Goal: Use online tool/utility: Utilize a website feature to perform a specific function

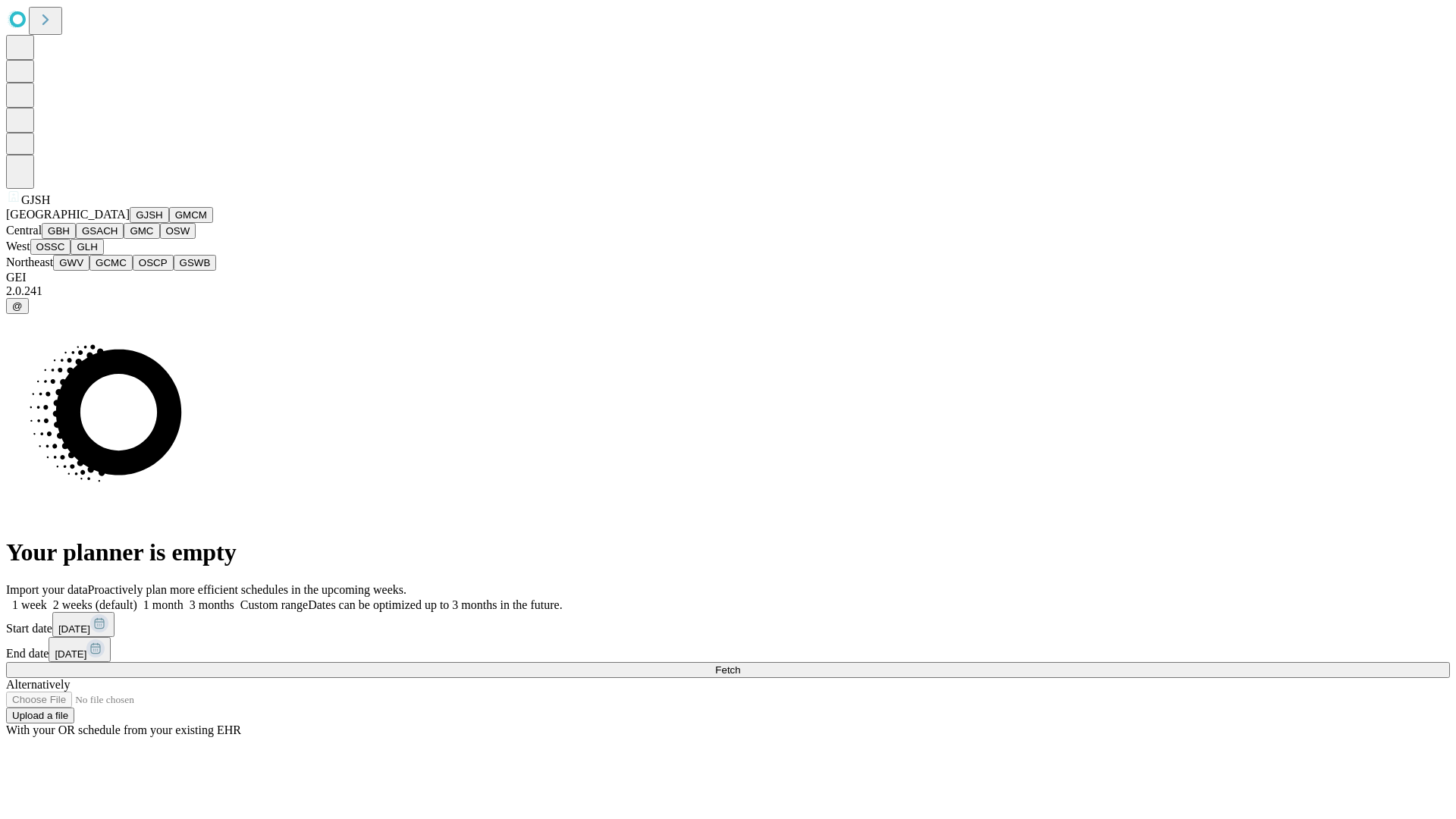
click at [130, 223] on button "GJSH" at bounding box center [149, 215] width 39 height 16
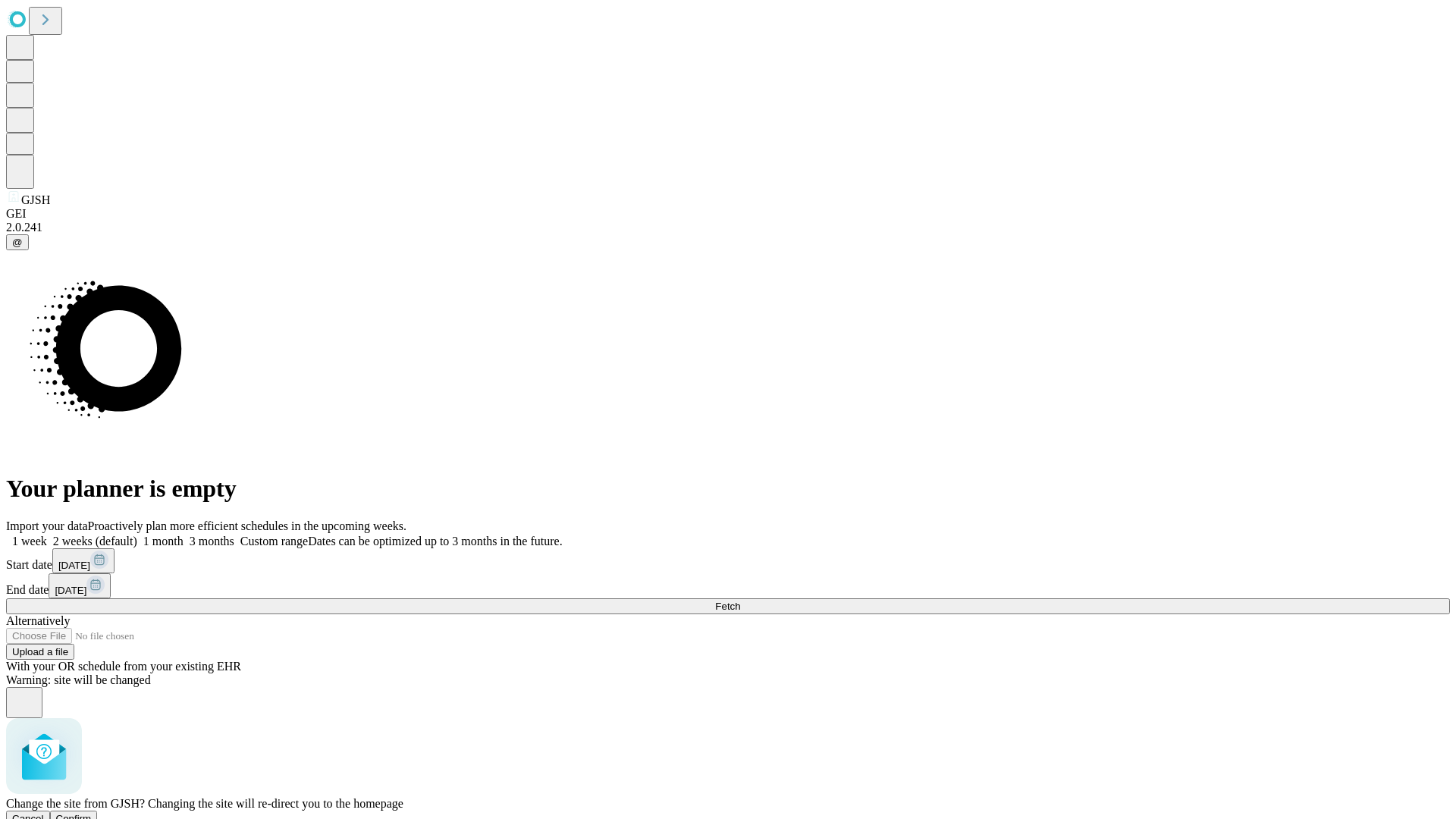
click at [92, 813] on span "Confirm" at bounding box center [74, 818] width 35 height 12
click at [184, 534] on label "1 month" at bounding box center [160, 541] width 46 height 13
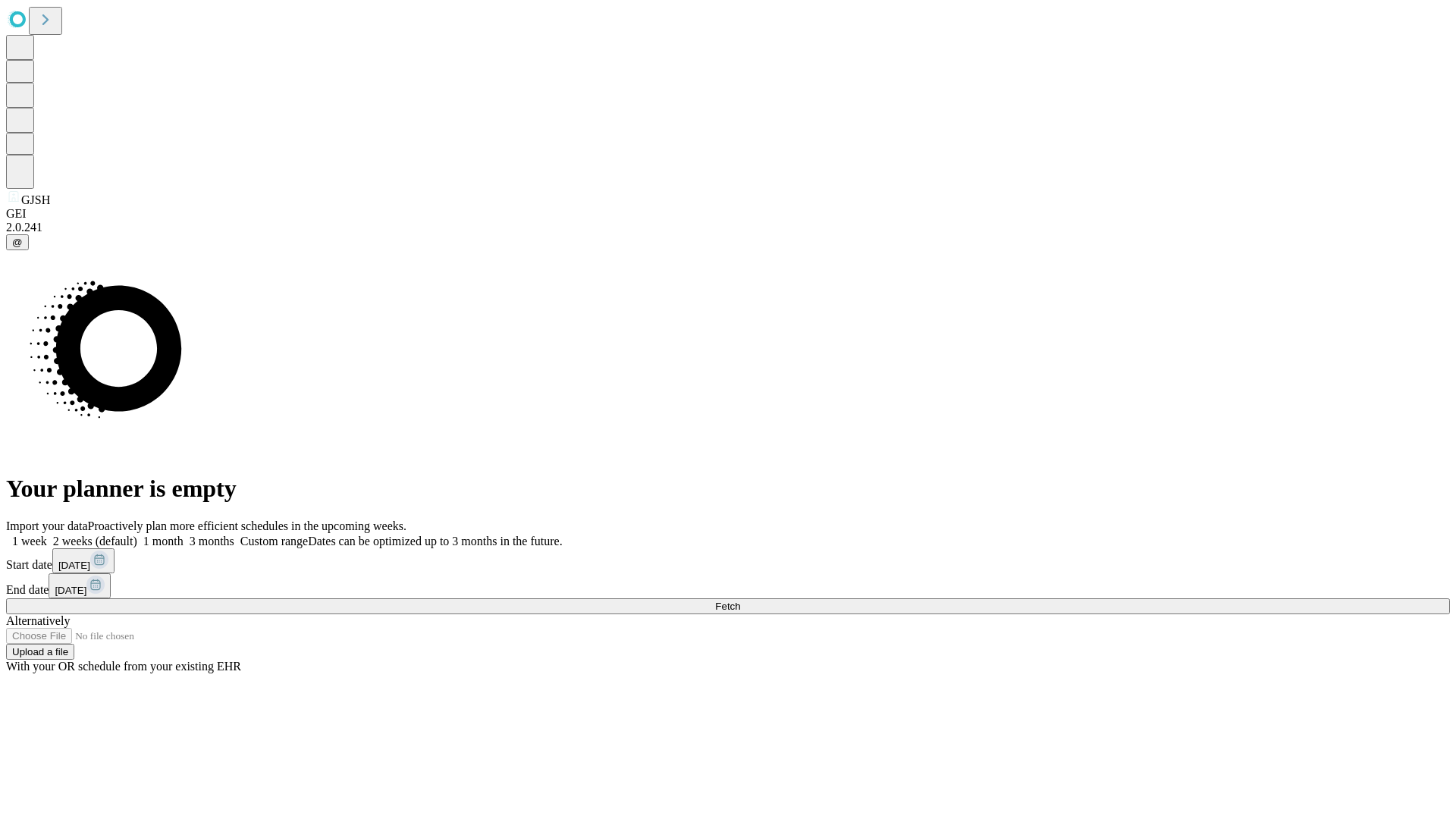
click at [740, 601] on span "Fetch" at bounding box center [728, 606] width 25 height 12
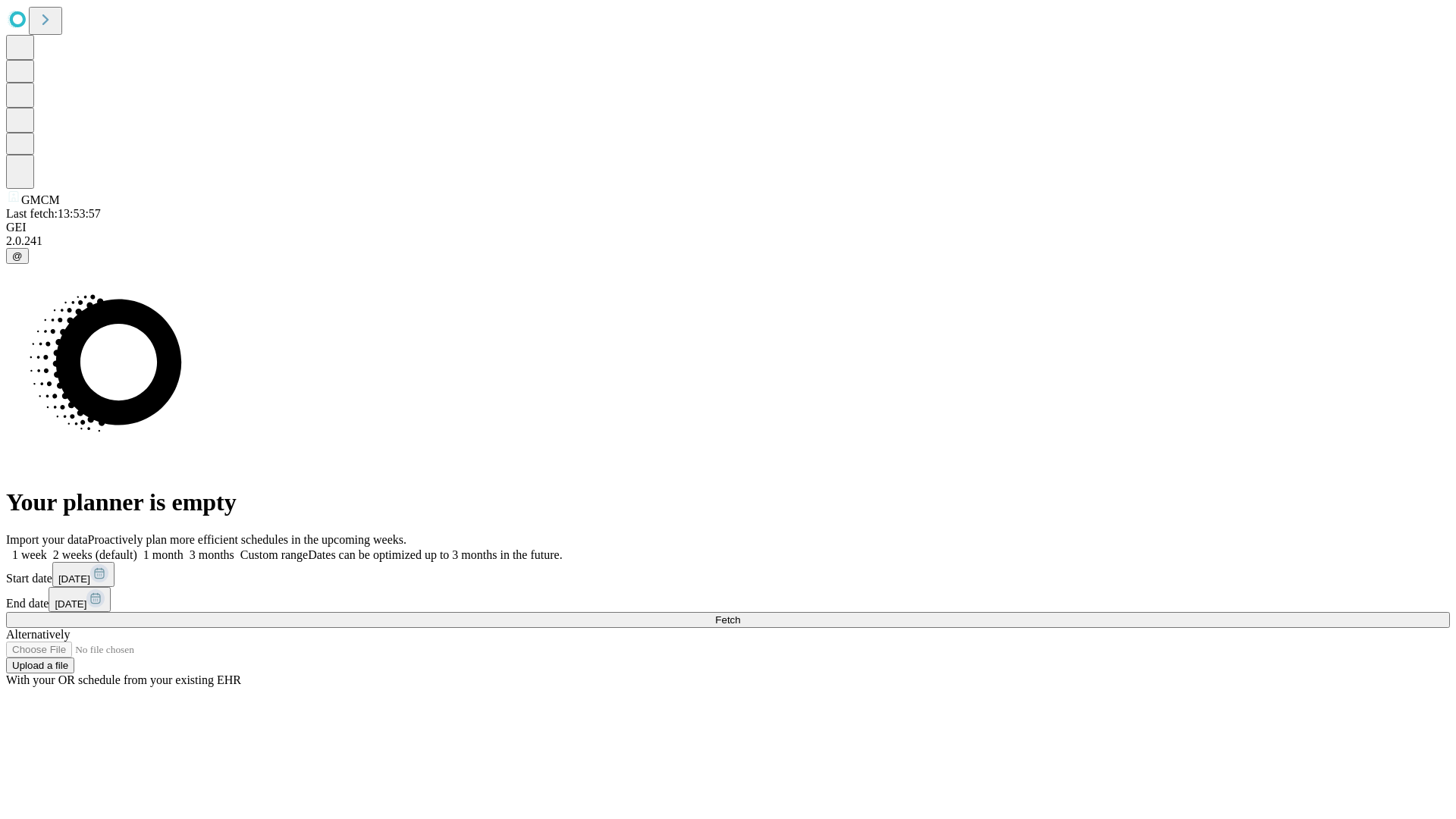
click at [184, 548] on label "1 month" at bounding box center [160, 554] width 46 height 13
click at [740, 614] on span "Fetch" at bounding box center [728, 620] width 25 height 12
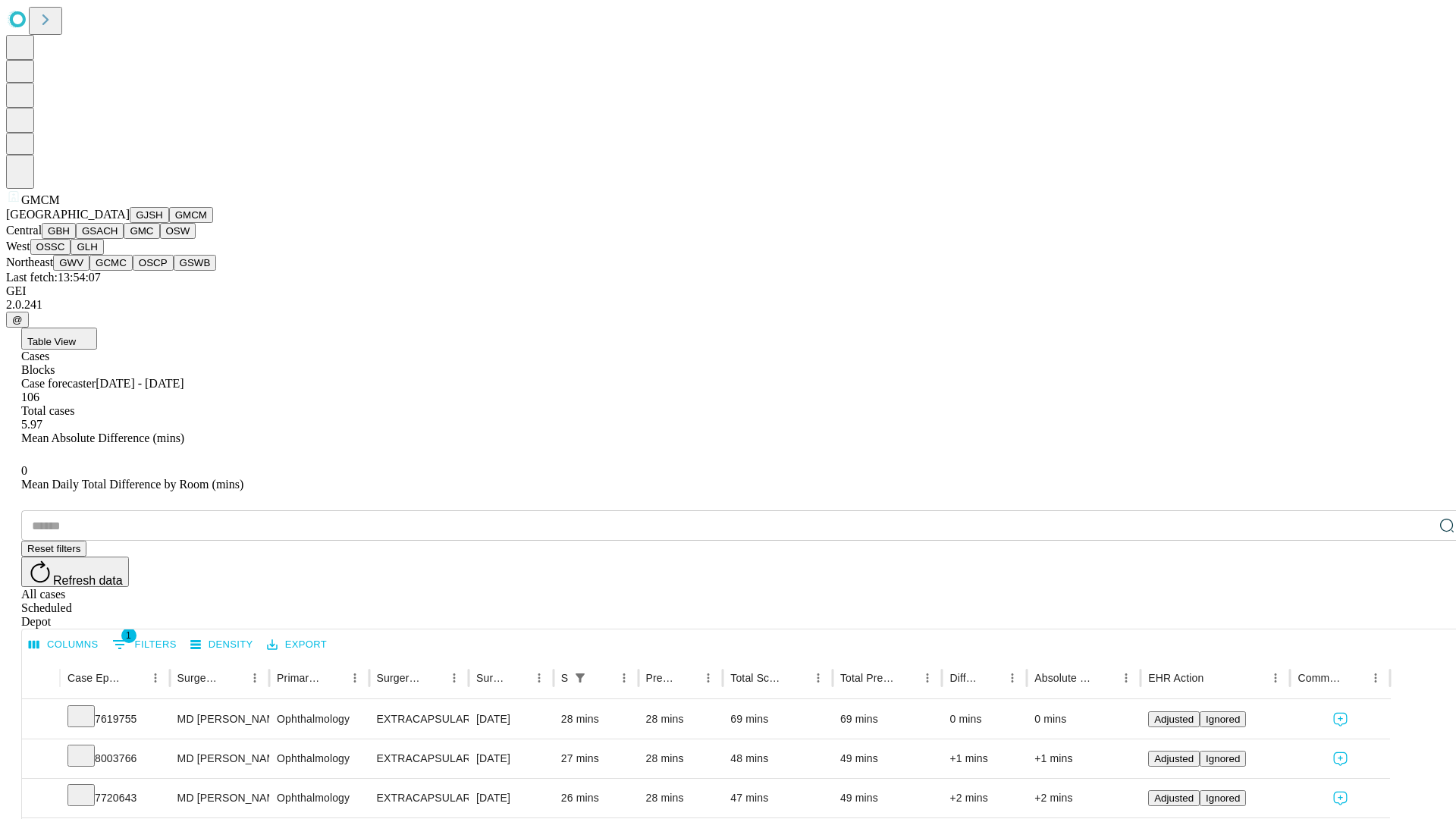
click at [76, 239] on button "GBH" at bounding box center [58, 231] width 34 height 16
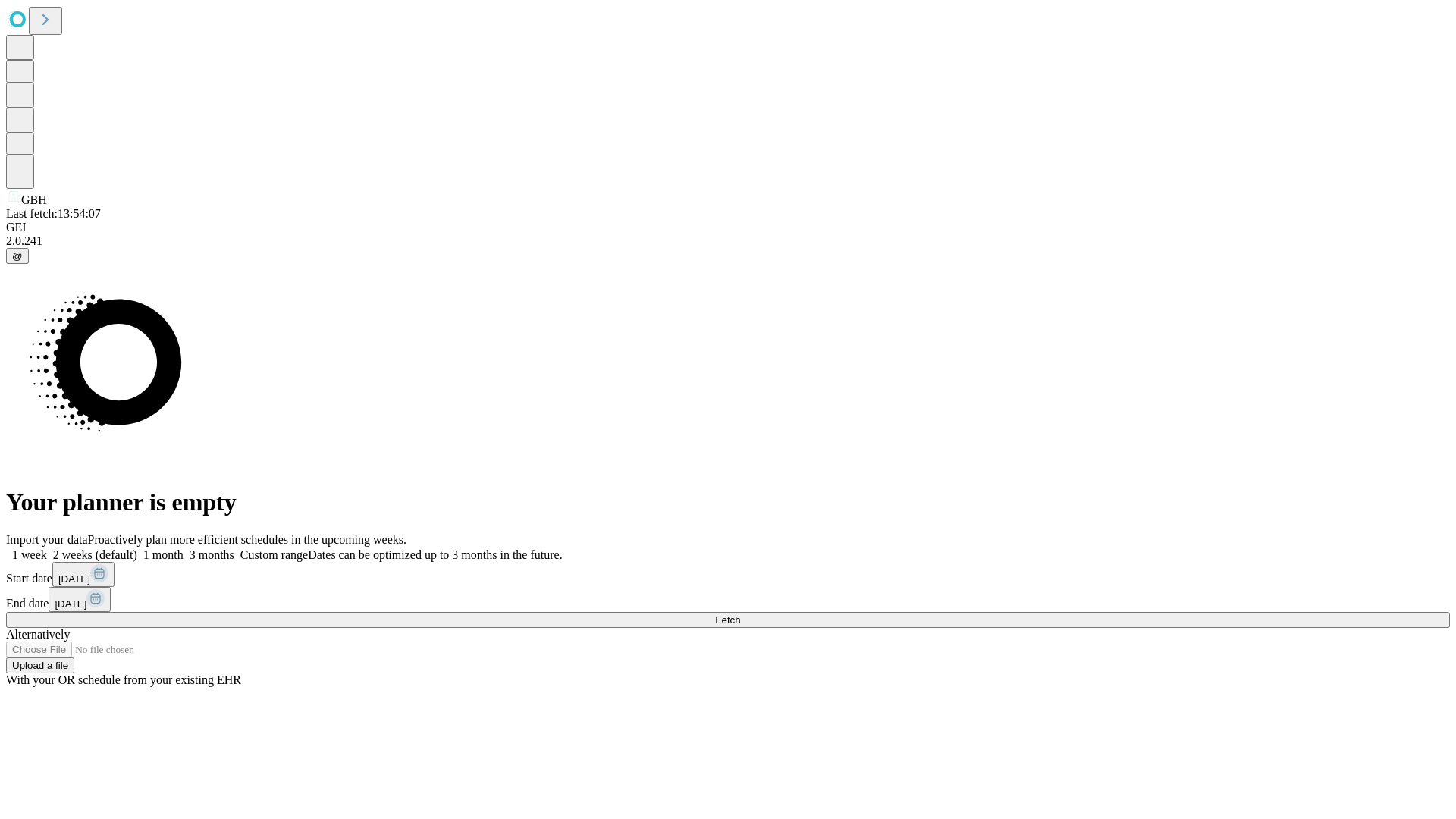
click at [184, 548] on label "1 month" at bounding box center [160, 554] width 46 height 13
click at [740, 614] on span "Fetch" at bounding box center [728, 620] width 25 height 12
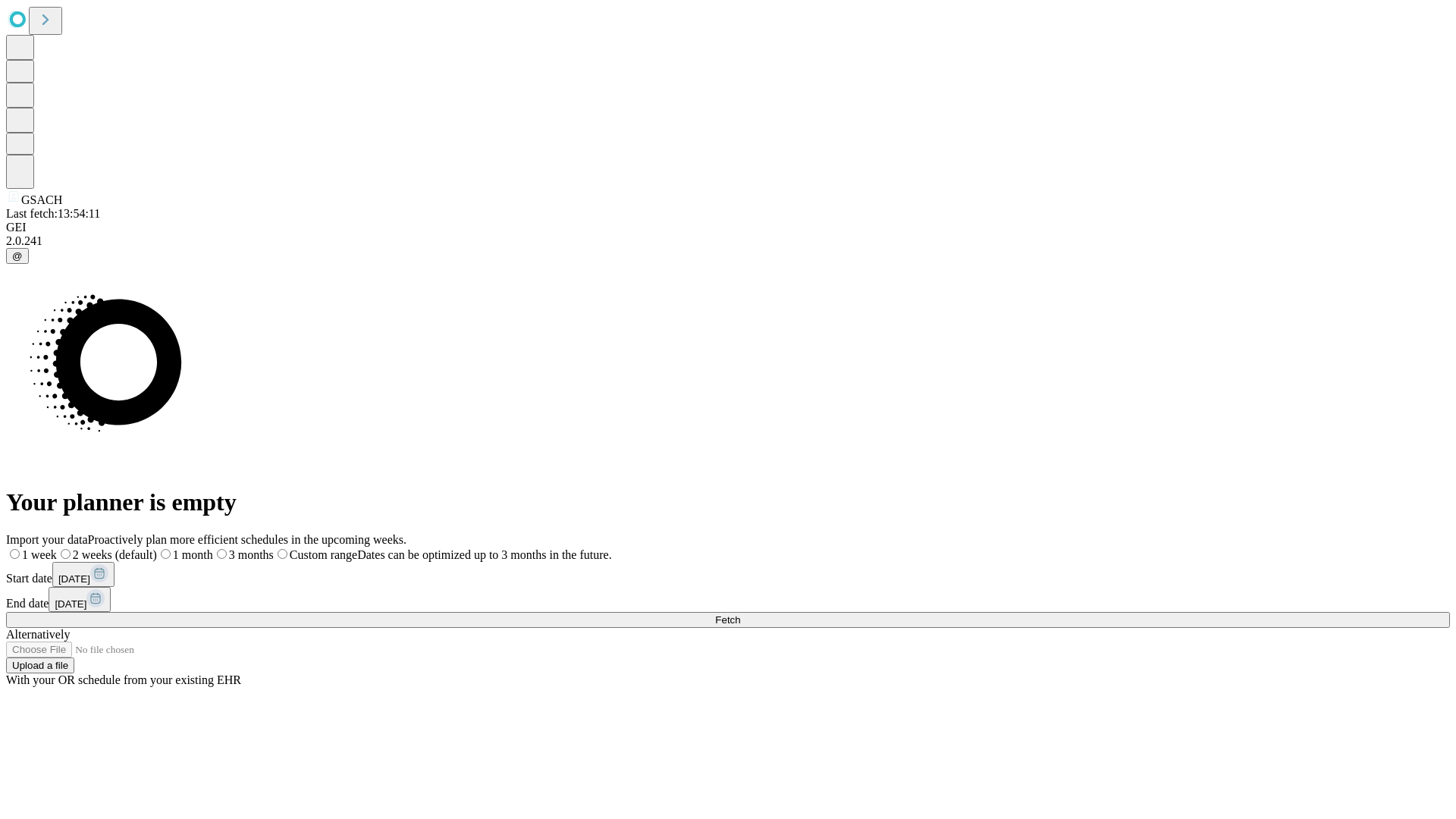
click at [213, 548] on label "1 month" at bounding box center [185, 554] width 56 height 13
click at [740, 614] on span "Fetch" at bounding box center [728, 620] width 25 height 12
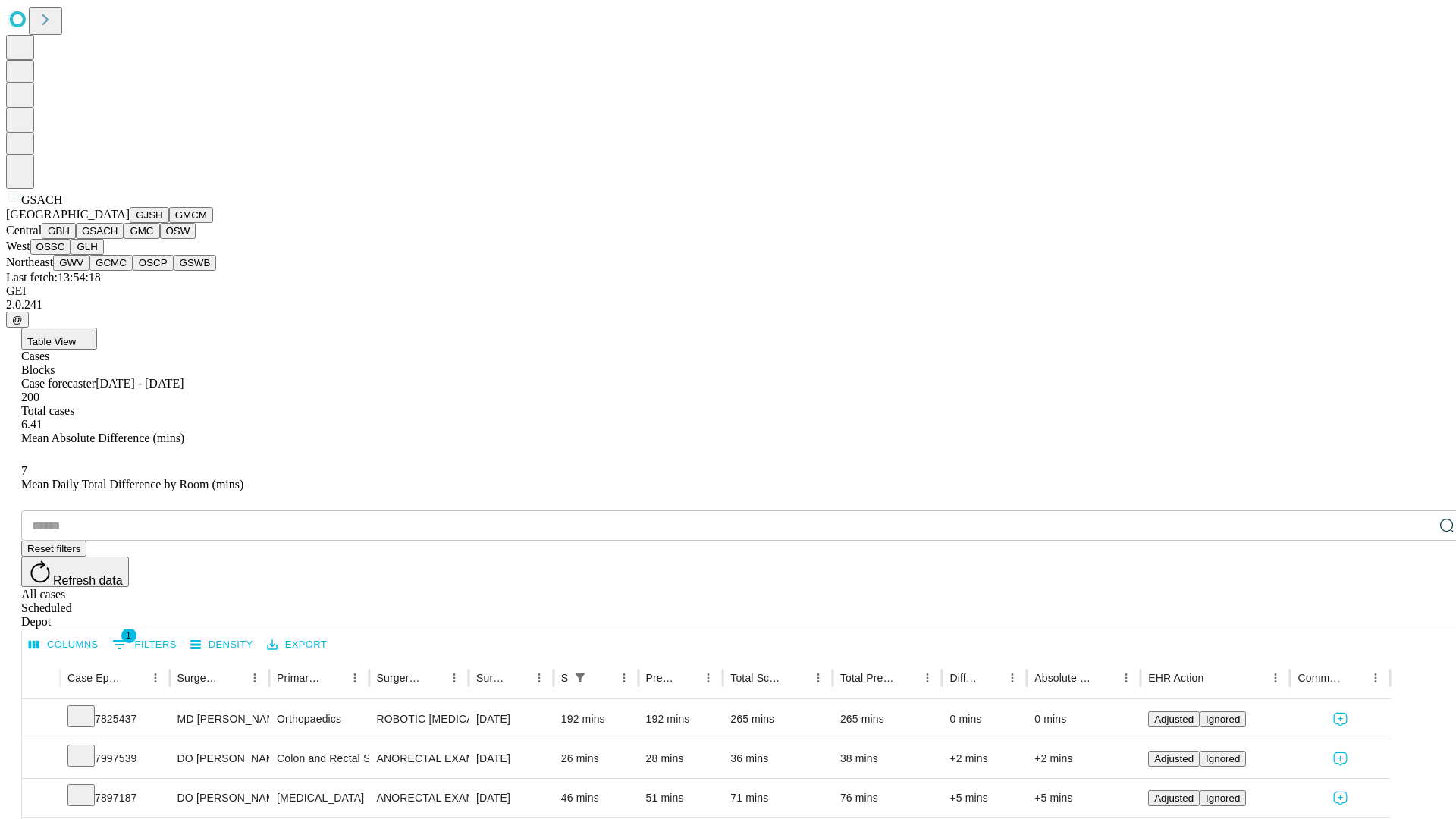
click at [124, 239] on button "GMC" at bounding box center [142, 231] width 35 height 16
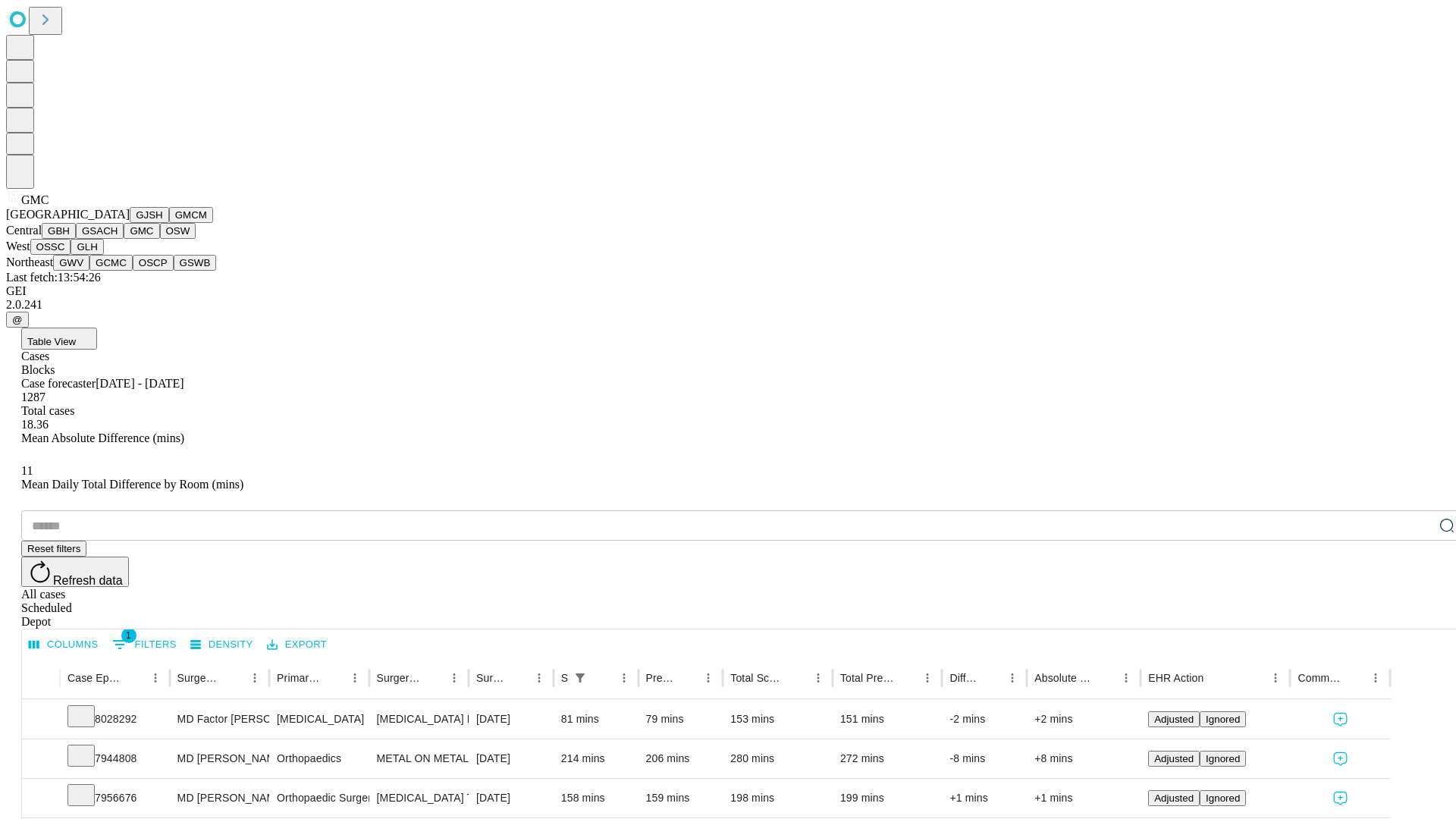
click at [160, 239] on button "OSW" at bounding box center [178, 231] width 36 height 16
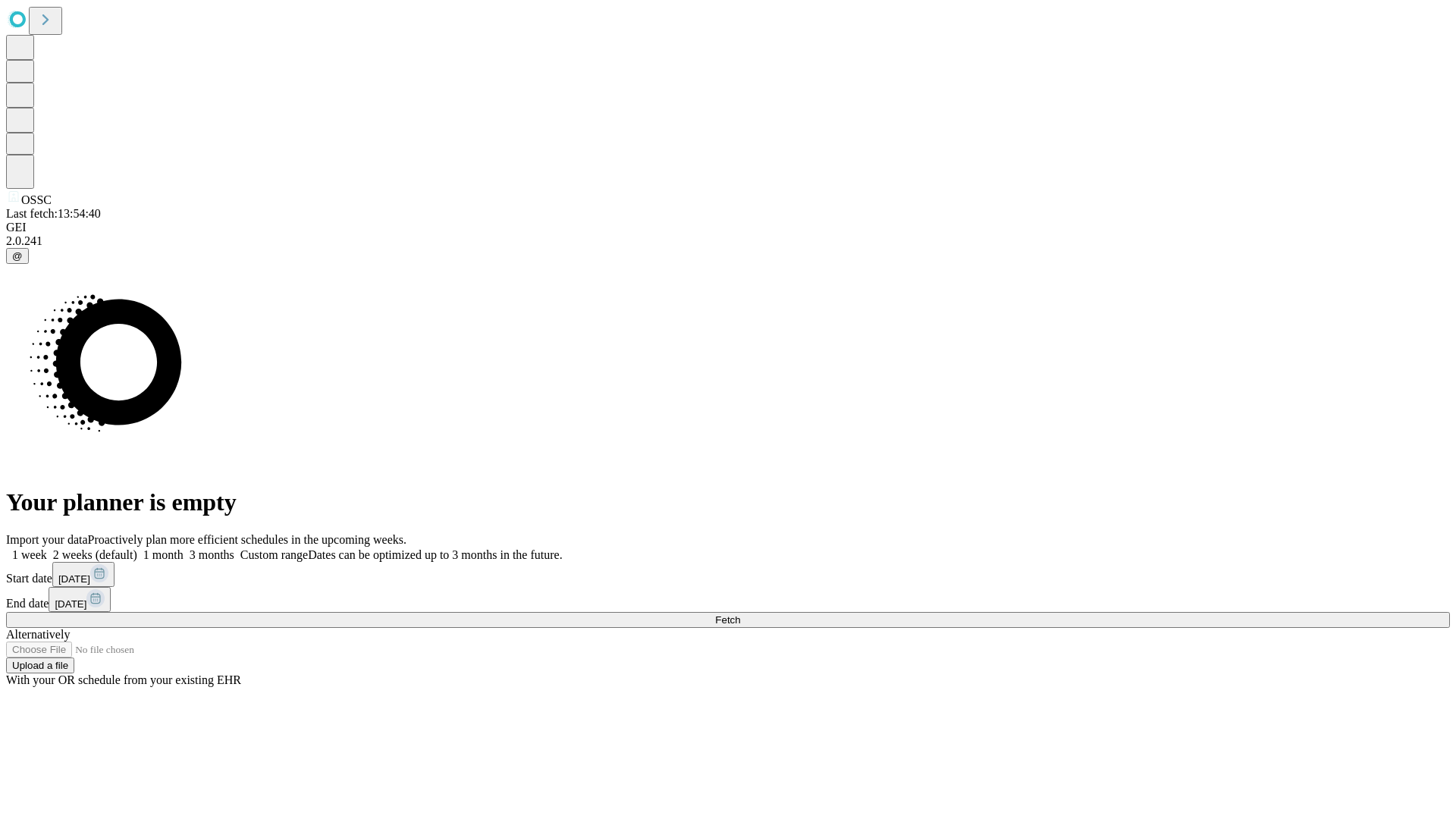
click at [740, 614] on span "Fetch" at bounding box center [728, 620] width 25 height 12
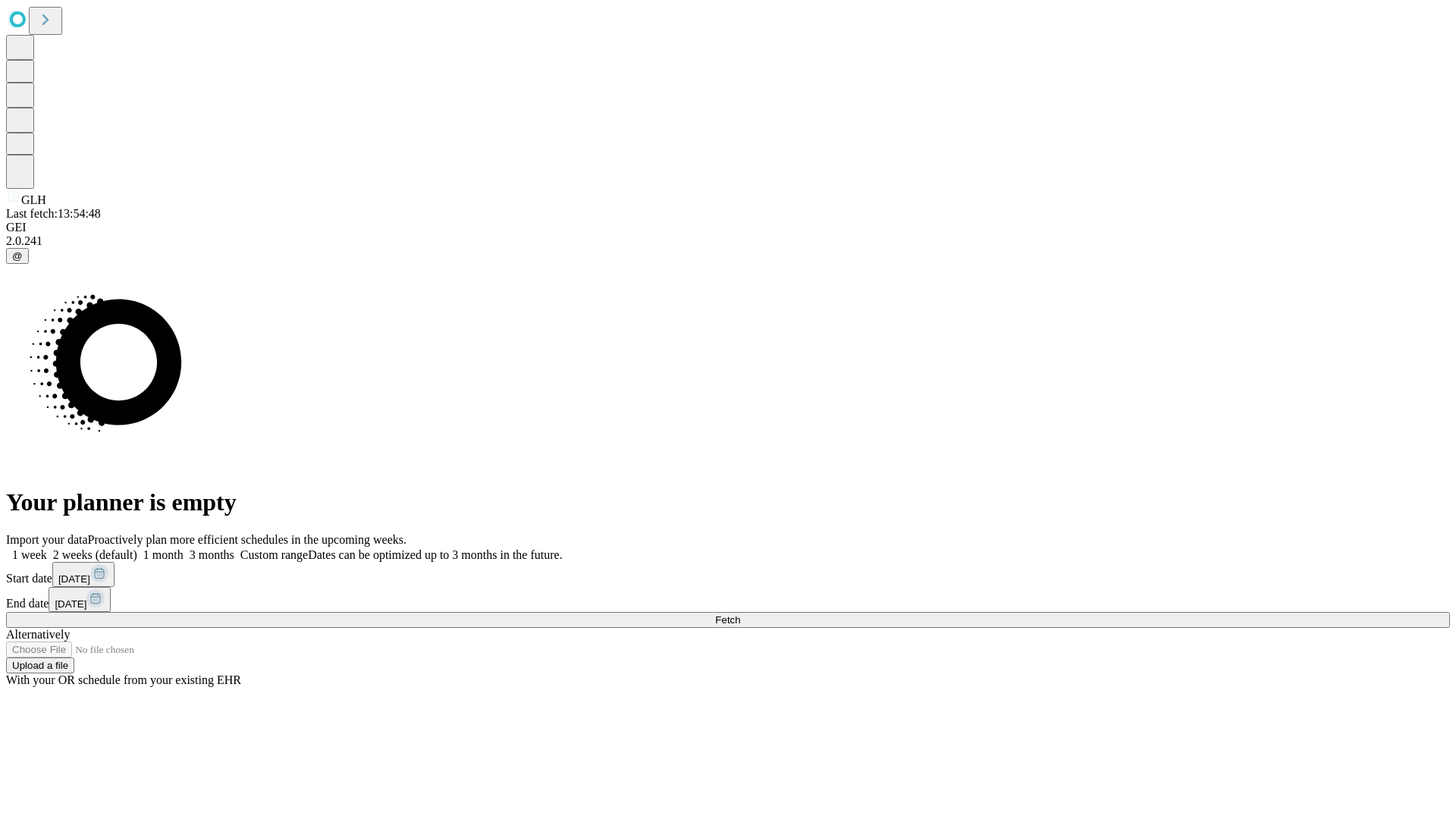
click at [740, 614] on span "Fetch" at bounding box center [728, 620] width 25 height 12
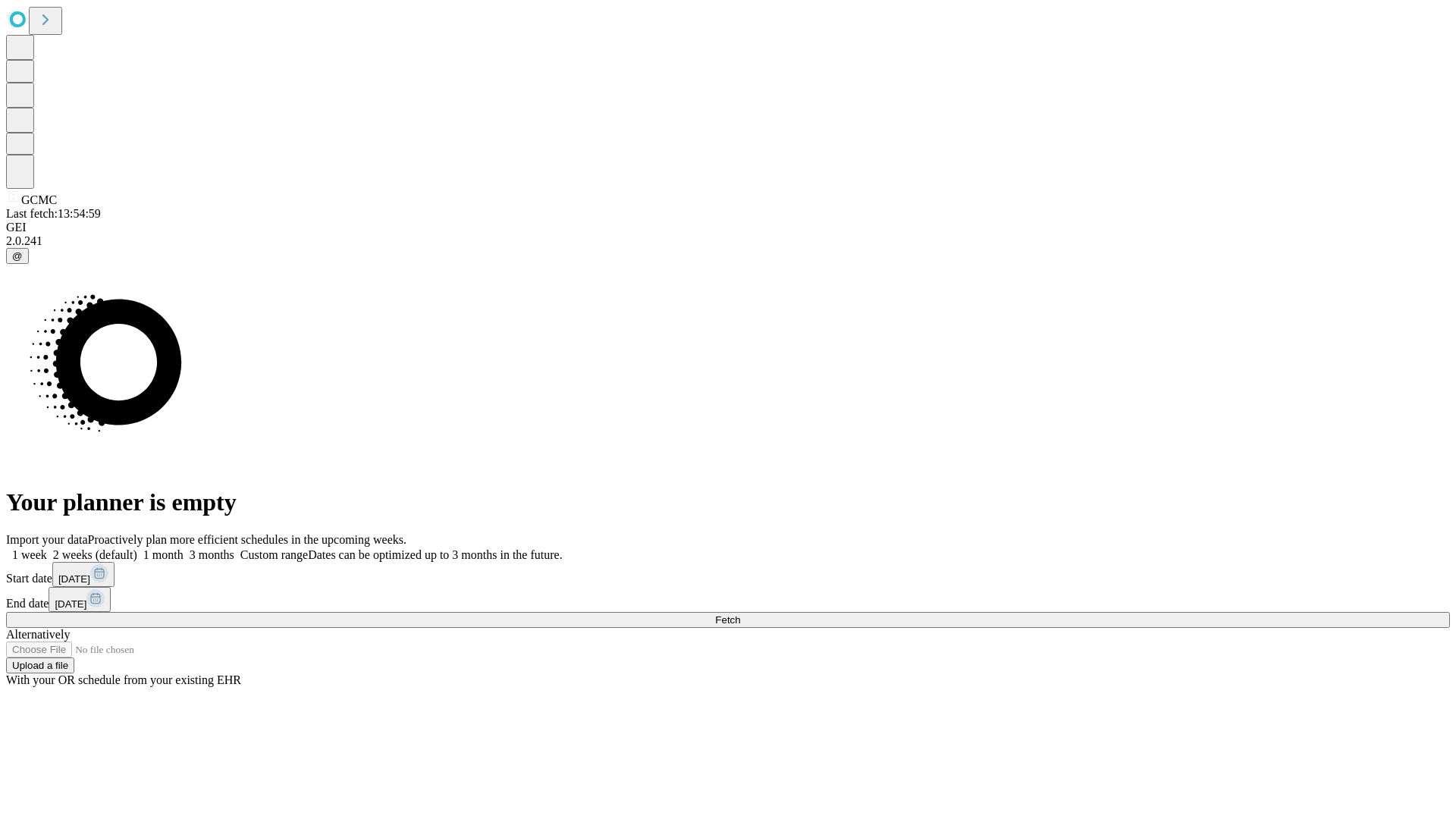
click at [184, 548] on label "1 month" at bounding box center [160, 554] width 46 height 13
click at [740, 614] on span "Fetch" at bounding box center [728, 620] width 25 height 12
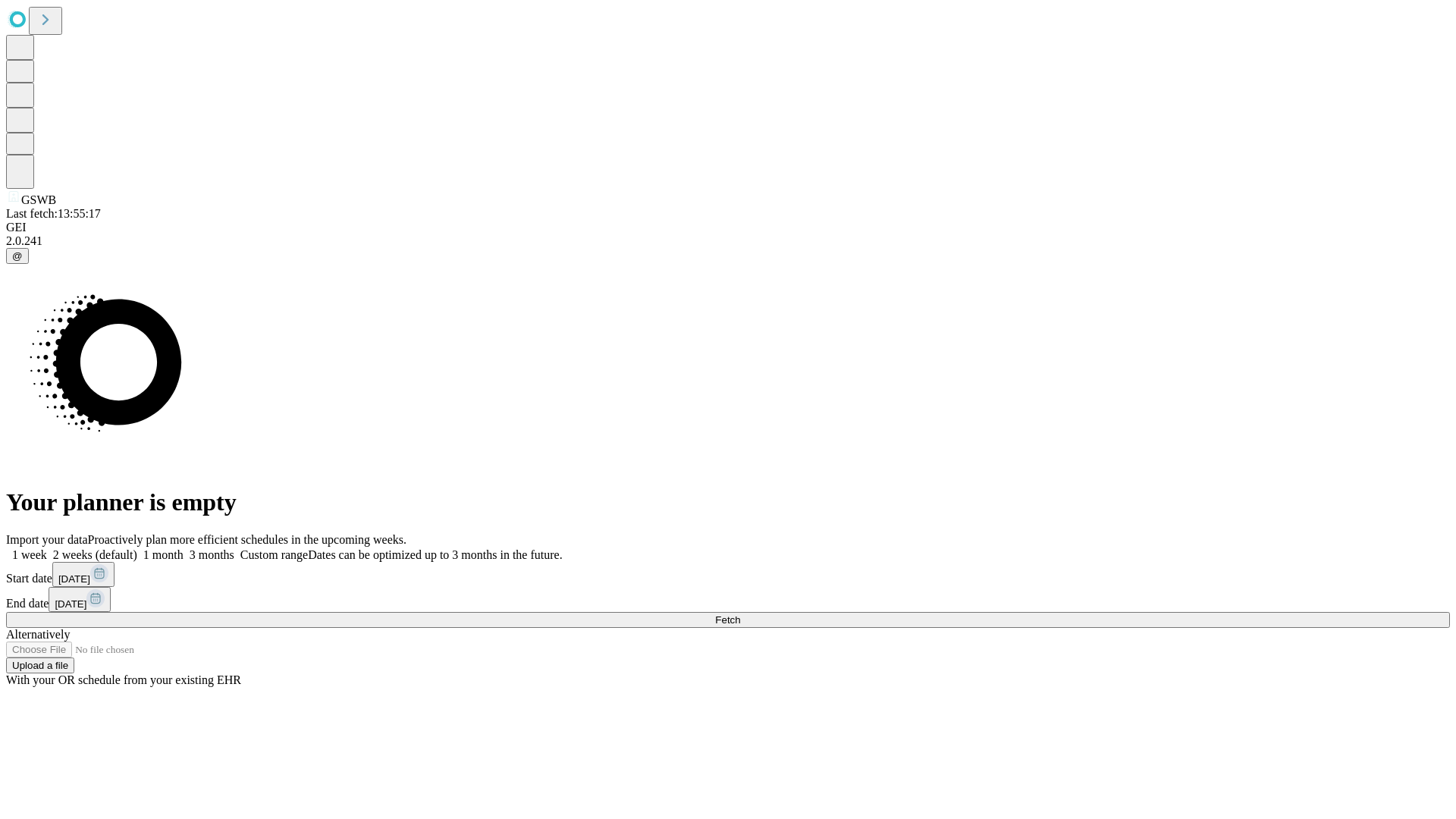
click at [184, 548] on label "1 month" at bounding box center [160, 554] width 46 height 13
click at [740, 614] on span "Fetch" at bounding box center [728, 620] width 25 height 12
